Goal: Task Accomplishment & Management: Use online tool/utility

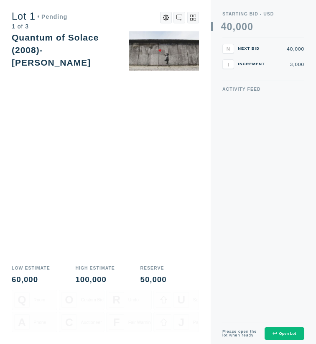
click at [280, 317] on div "Open Lot" at bounding box center [284, 334] width 23 height 4
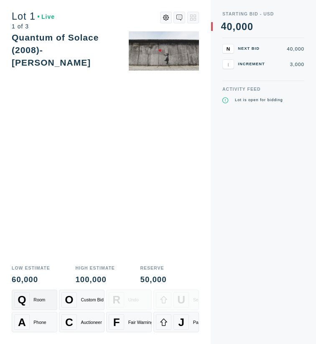
click at [38, 295] on div "Q Room" at bounding box center [34, 299] width 41 height 15
click at [32, 317] on div "A Phone" at bounding box center [34, 322] width 41 height 15
click at [118, 317] on span "F" at bounding box center [116, 322] width 7 height 13
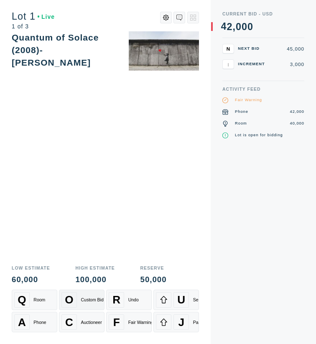
click at [78, 299] on div "O Custom Bid" at bounding box center [81, 299] width 41 height 15
click at [46, 302] on div "Q Room" at bounding box center [34, 299] width 41 height 15
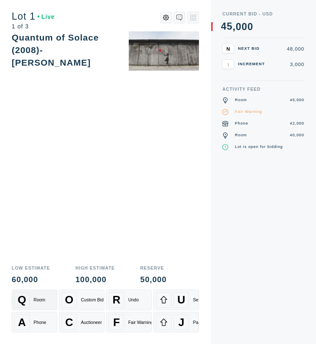
click at [37, 310] on button "Q Room" at bounding box center [35, 300] width 46 height 20
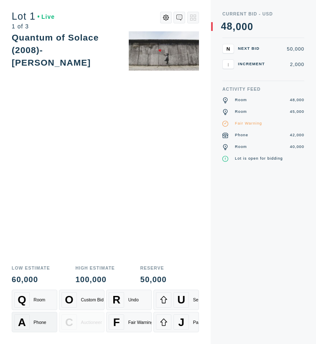
click at [31, 317] on div "A Phone" at bounding box center [34, 322] width 41 height 15
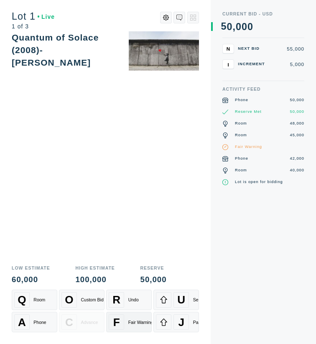
click at [131, 317] on div "Fair Warning" at bounding box center [140, 322] width 25 height 5
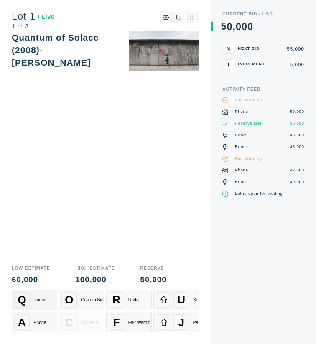
click at [26, 309] on button "Q Room" at bounding box center [35, 300] width 46 height 20
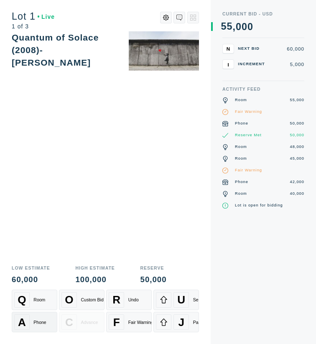
click at [24, 317] on span "A" at bounding box center [22, 322] width 8 height 13
